Goal: Information Seeking & Learning: Find specific fact

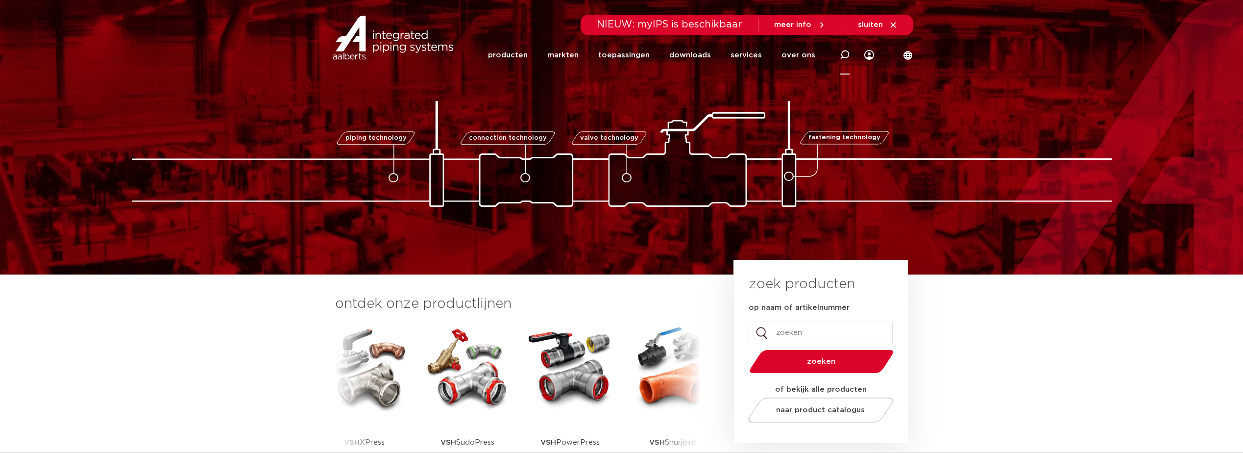
click at [843, 57] on icon at bounding box center [845, 55] width 12 height 12
paste input "73114"
type input "73114"
click button "Zoeken" at bounding box center [0, 0] width 0 height 0
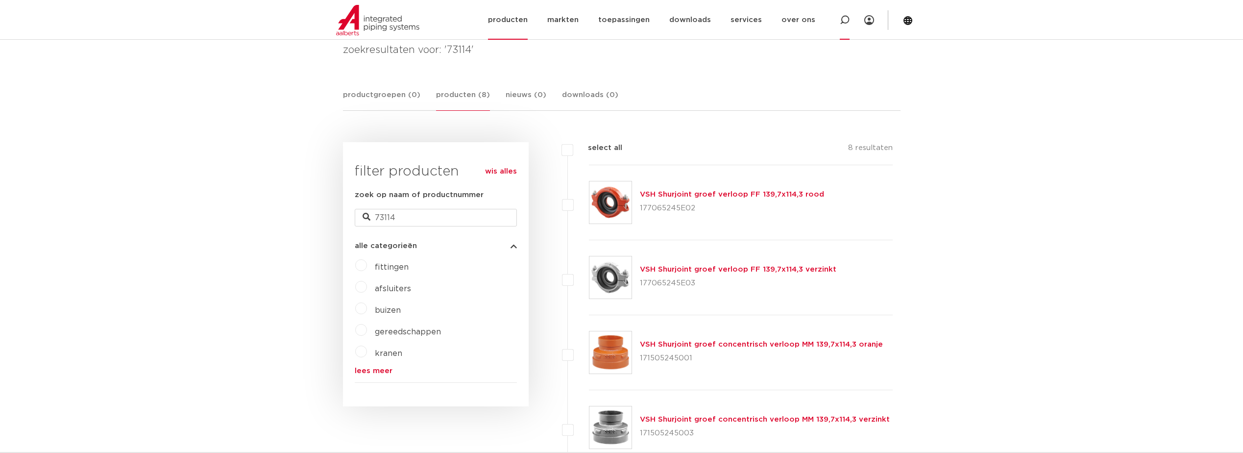
click at [846, 23] on icon at bounding box center [845, 20] width 12 height 12
paste input "73114"
type input "73114"
click button "Zoeken" at bounding box center [0, 0] width 0 height 0
